Goal: Task Accomplishment & Management: Use online tool/utility

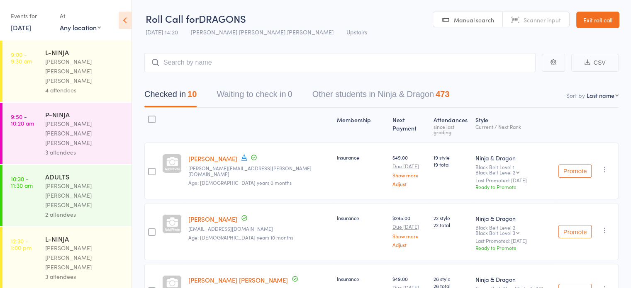
scroll to position [98, 0]
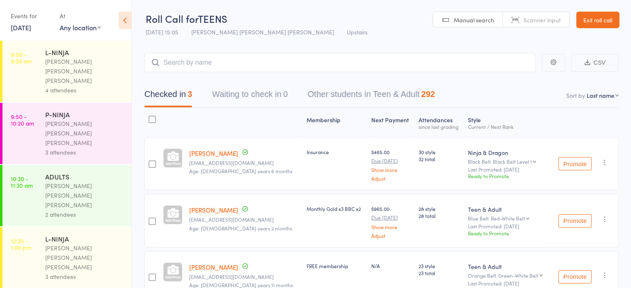
click at [202, 66] on input "search" at bounding box center [339, 62] width 391 height 19
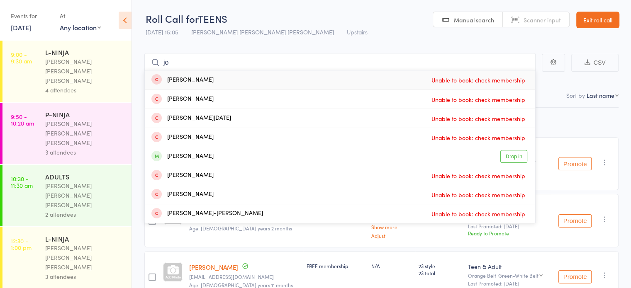
type input "j"
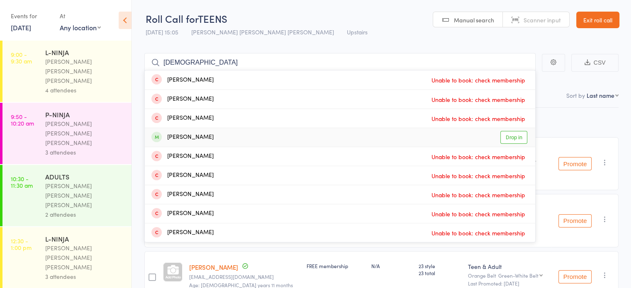
type input "[DEMOGRAPHIC_DATA]"
click at [234, 137] on div "[PERSON_NAME] Drop in" at bounding box center [340, 137] width 390 height 19
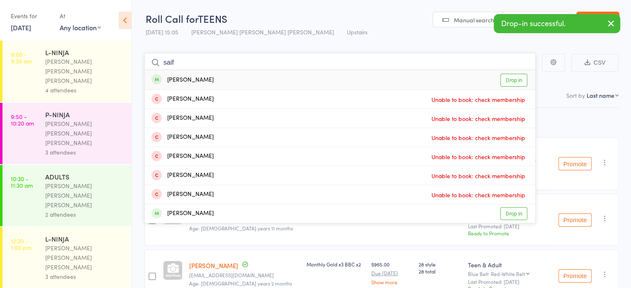
type input "saif"
click at [219, 77] on div "[PERSON_NAME] Drop in" at bounding box center [340, 79] width 390 height 19
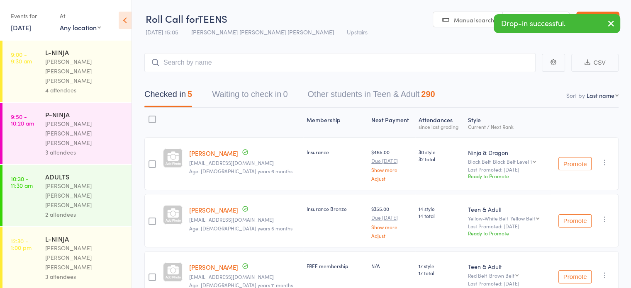
click at [219, 77] on div "Checked in 5 Waiting to check in 0 Other students in Teen & Adult 290" at bounding box center [381, 90] width 474 height 36
click at [210, 61] on input "search" at bounding box center [339, 62] width 391 height 19
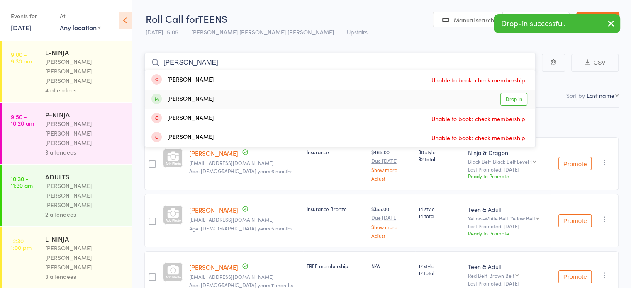
type input "[PERSON_NAME]"
click at [197, 100] on div "[PERSON_NAME]" at bounding box center [182, 100] width 62 height 10
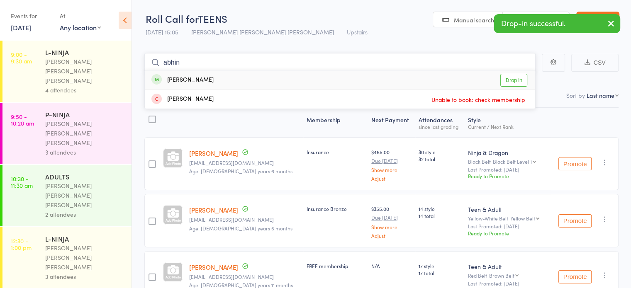
type input "abhin"
click at [200, 79] on div "[PERSON_NAME]" at bounding box center [182, 80] width 62 height 10
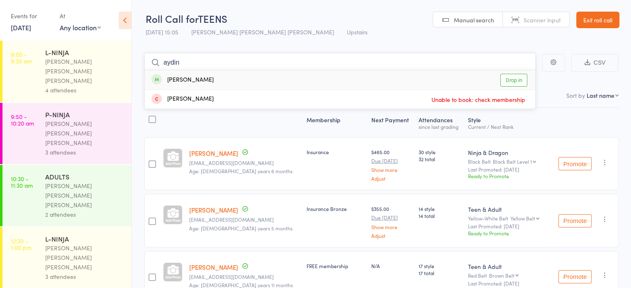
type input "aydin"
click at [207, 78] on div "Aydin Mosaeb Drop in" at bounding box center [340, 79] width 390 height 19
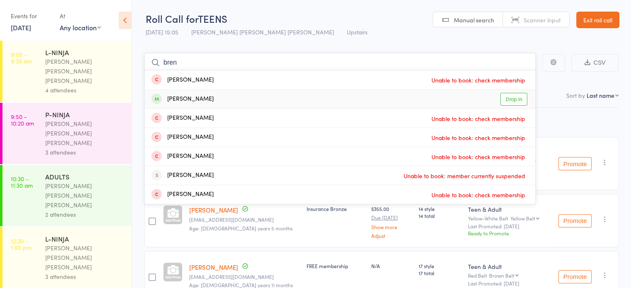
type input "bren"
click at [206, 97] on div "[PERSON_NAME]" at bounding box center [182, 100] width 62 height 10
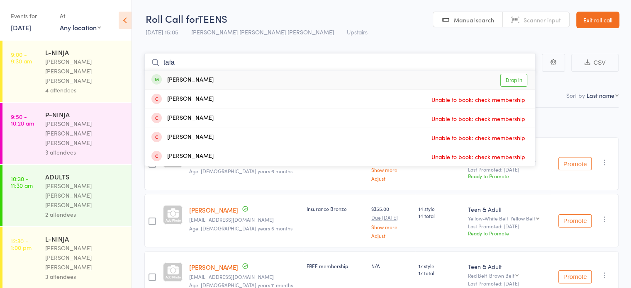
type input "tafa"
click at [285, 81] on div "[PERSON_NAME] Drop in" at bounding box center [340, 79] width 390 height 19
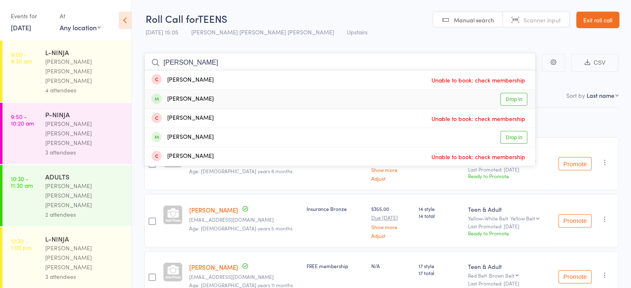
type input "[PERSON_NAME]"
click at [273, 95] on div "[PERSON_NAME] Drop in" at bounding box center [340, 99] width 390 height 19
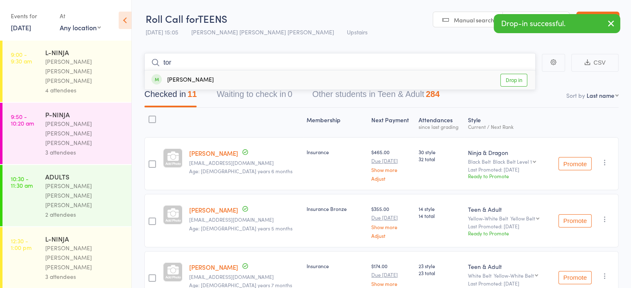
type input "tor"
click at [271, 81] on div "[PERSON_NAME] Drop in" at bounding box center [340, 79] width 390 height 19
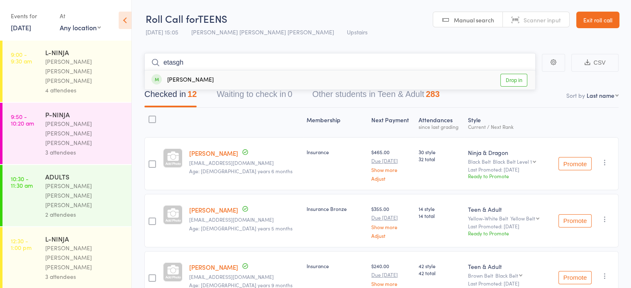
type input "etasgh"
click at [212, 78] on div "[PERSON_NAME] Drop in" at bounding box center [340, 79] width 390 height 19
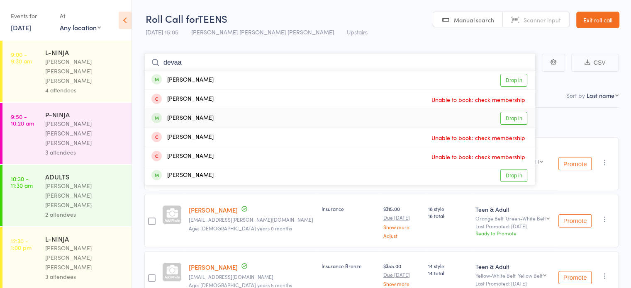
type input "devaa"
click at [158, 116] on span at bounding box center [156, 118] width 10 height 10
